Goal: Task Accomplishment & Management: Manage account settings

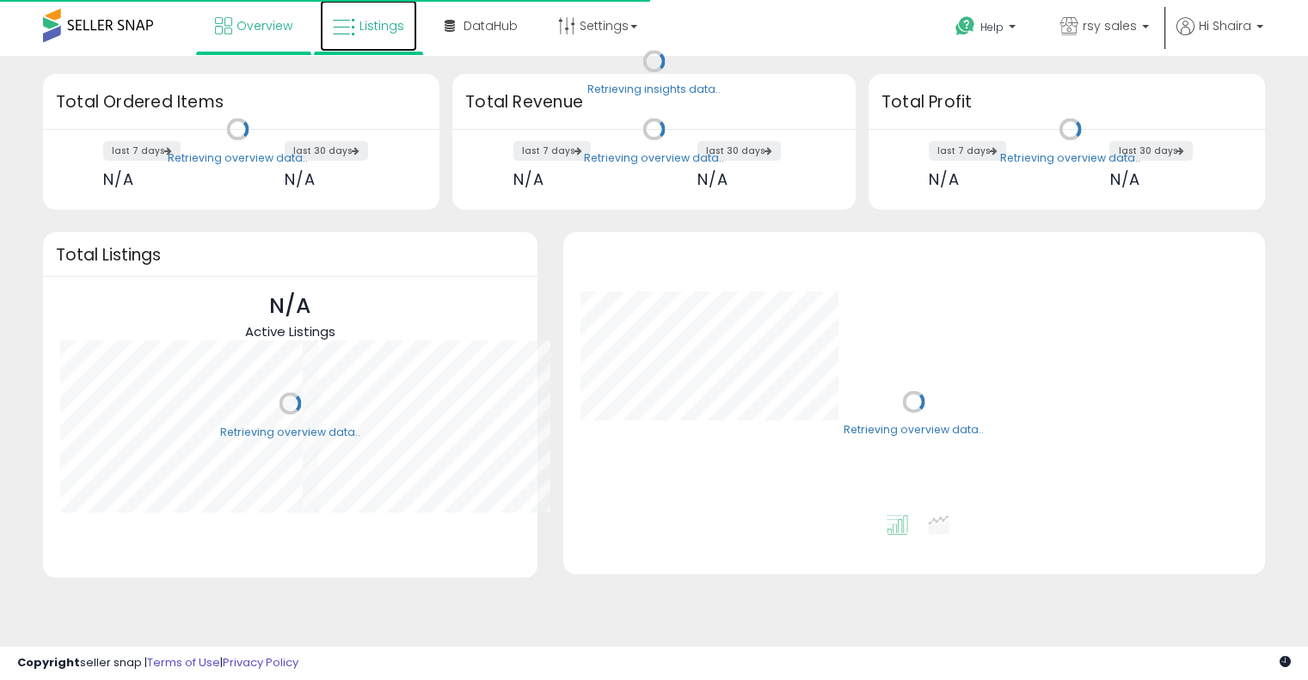
click at [368, 34] on span "Listings" at bounding box center [382, 25] width 45 height 17
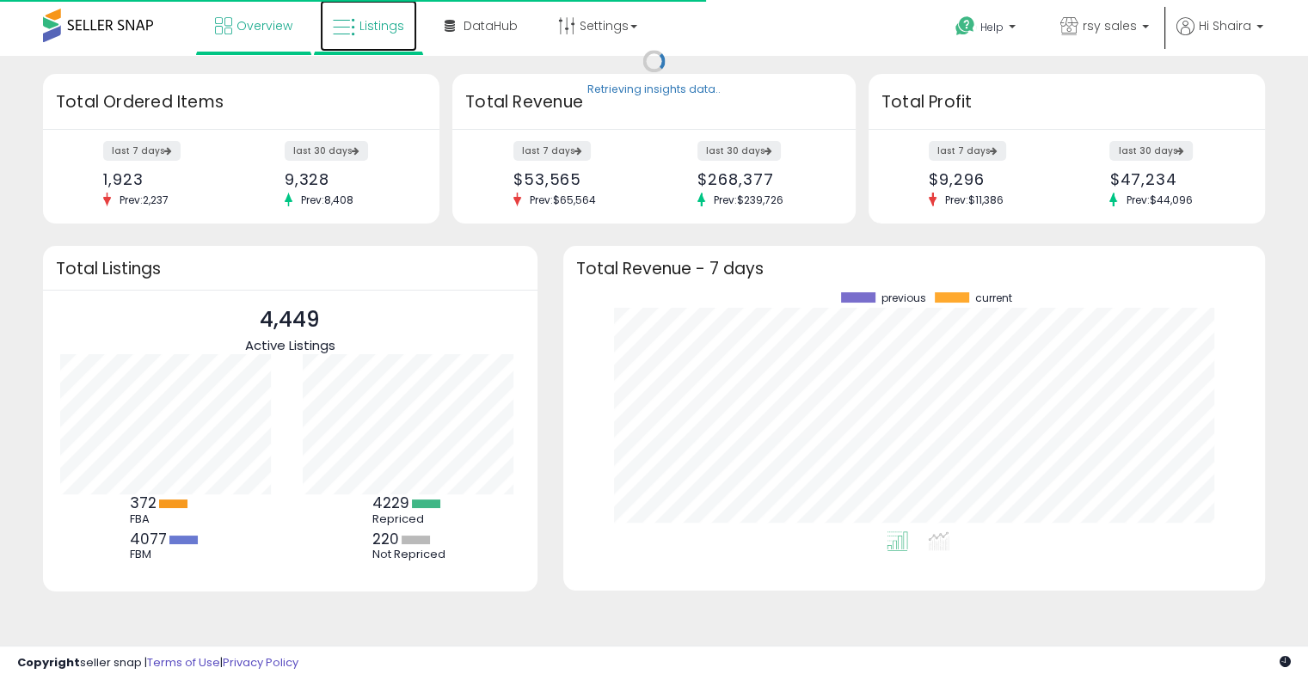
scroll to position [238, 668]
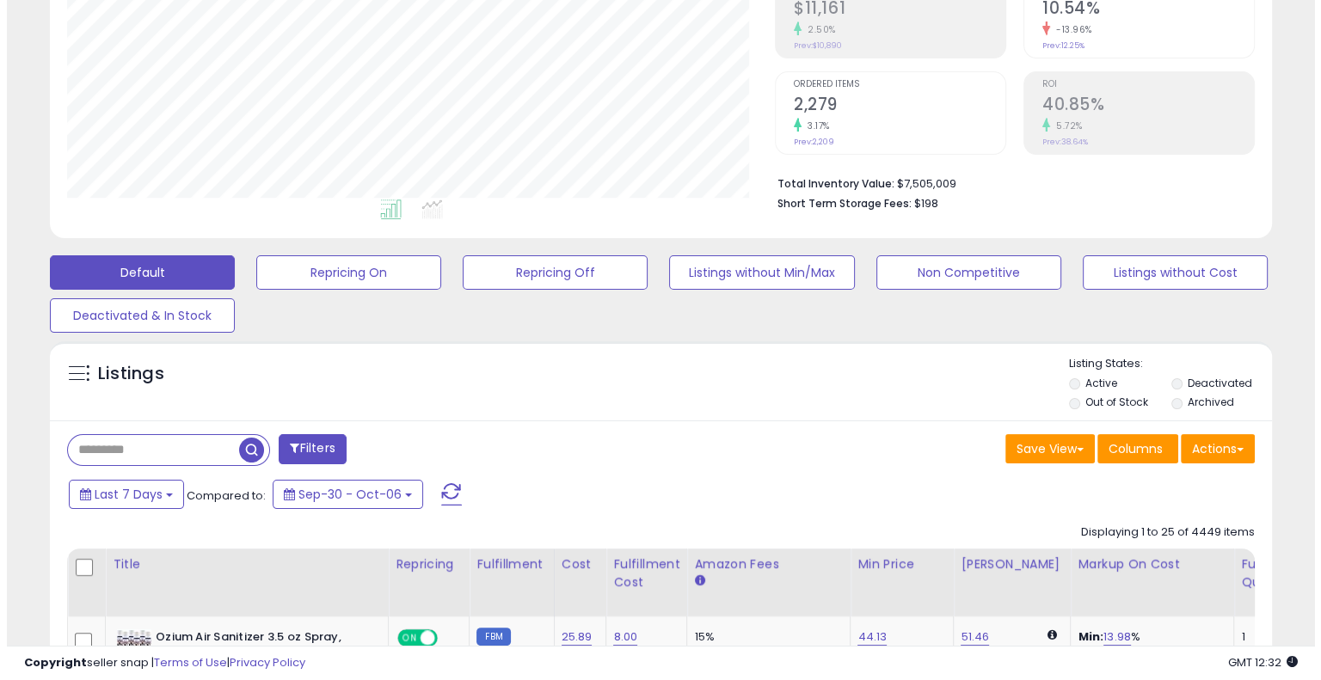
scroll to position [278, 0]
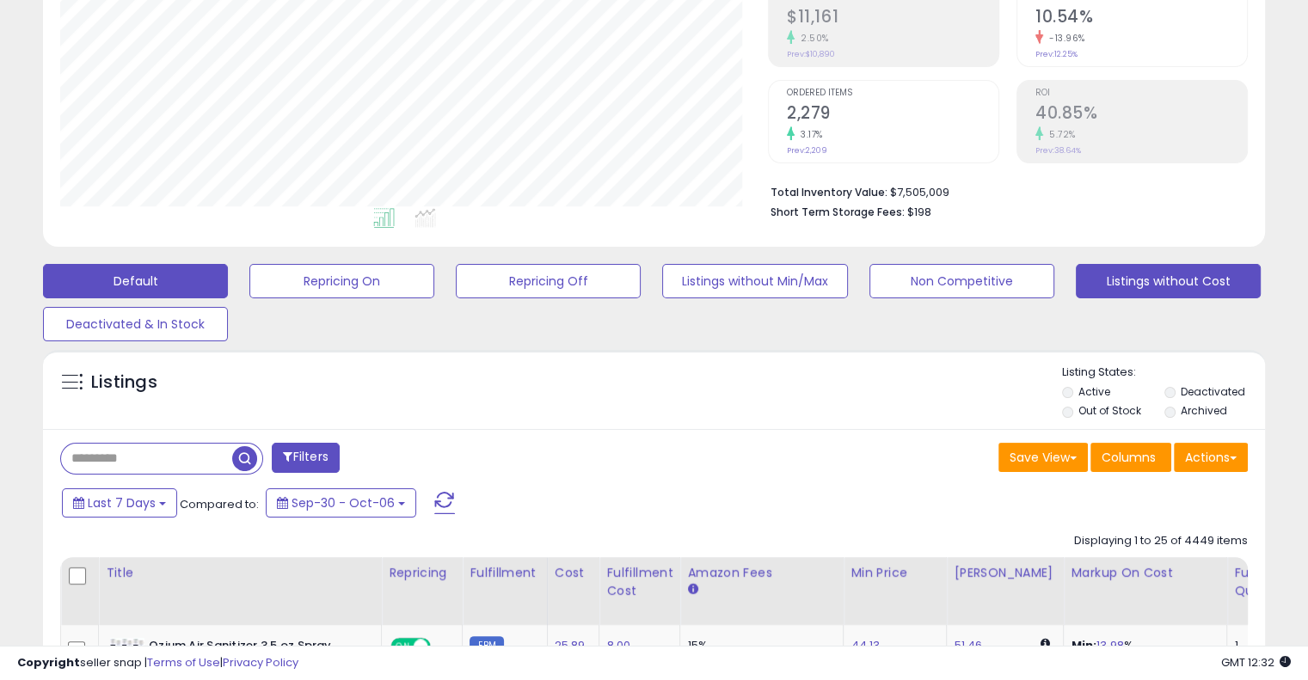
click at [1131, 282] on button "Listings without Cost" at bounding box center [1168, 281] width 185 height 34
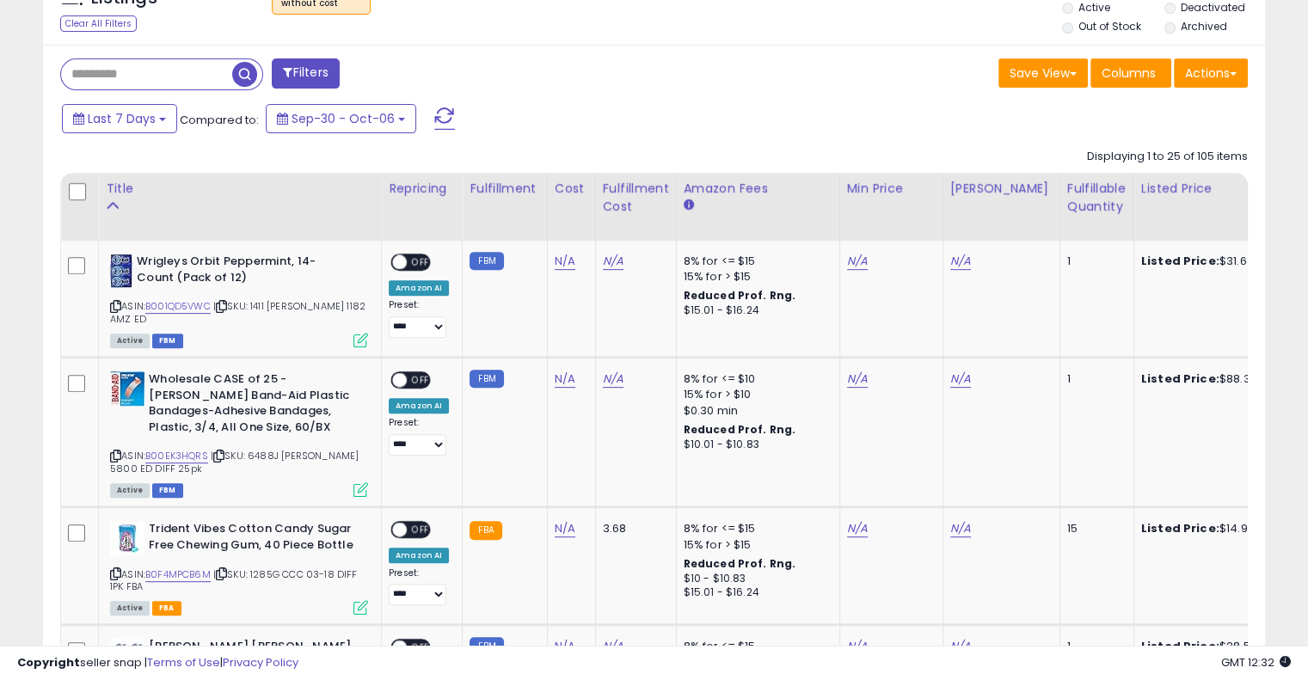
scroll to position [657, 0]
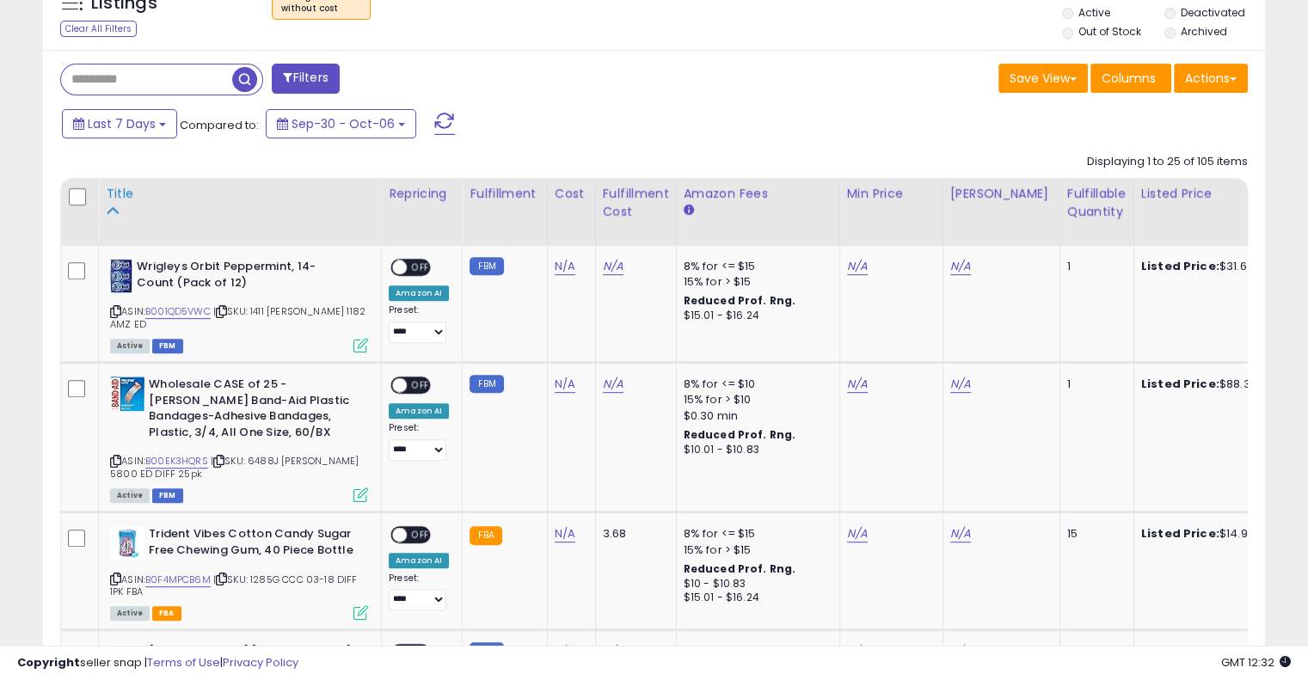
click at [113, 197] on div "Title" at bounding box center [240, 194] width 268 height 18
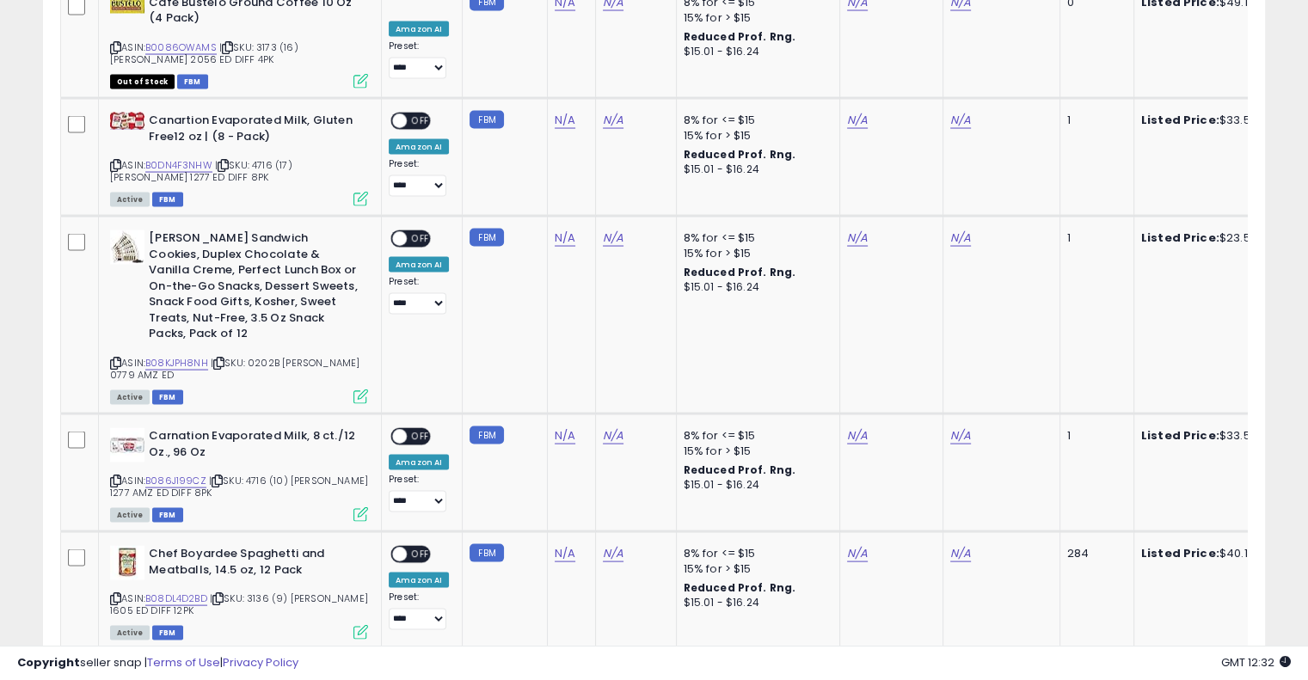
scroll to position [3444, 0]
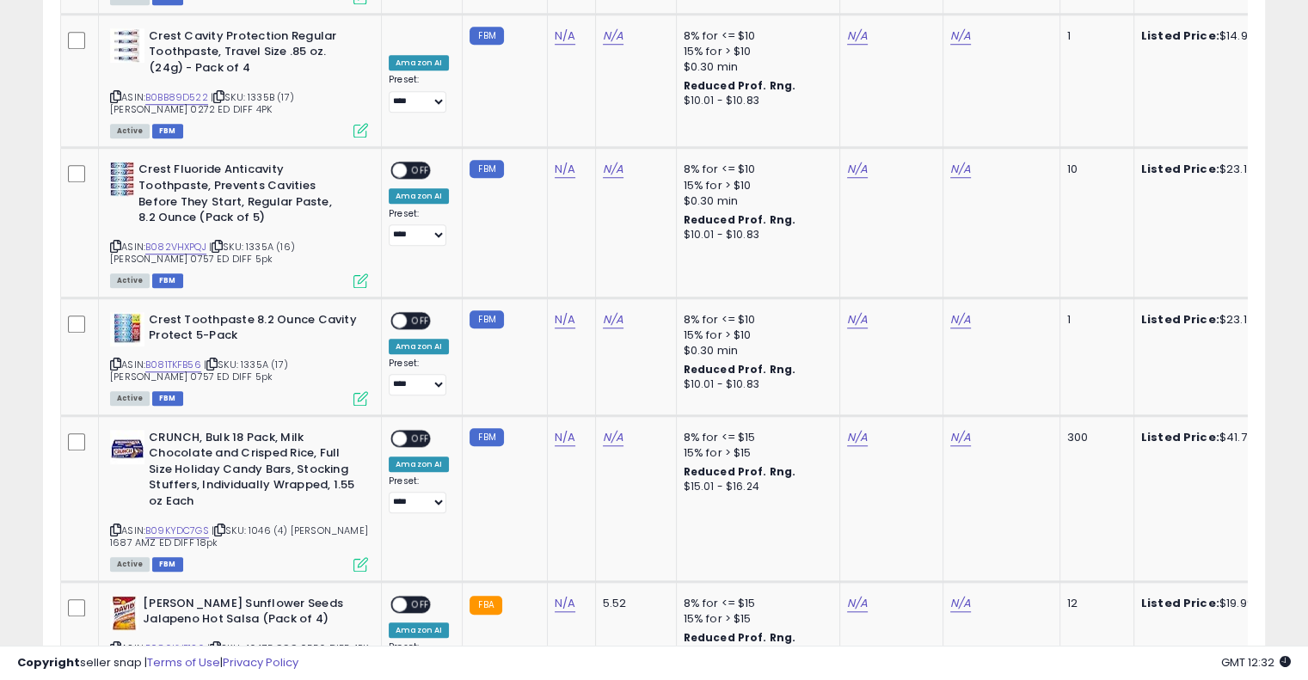
scroll to position [0, 0]
